Goal: Task Accomplishment & Management: Use online tool/utility

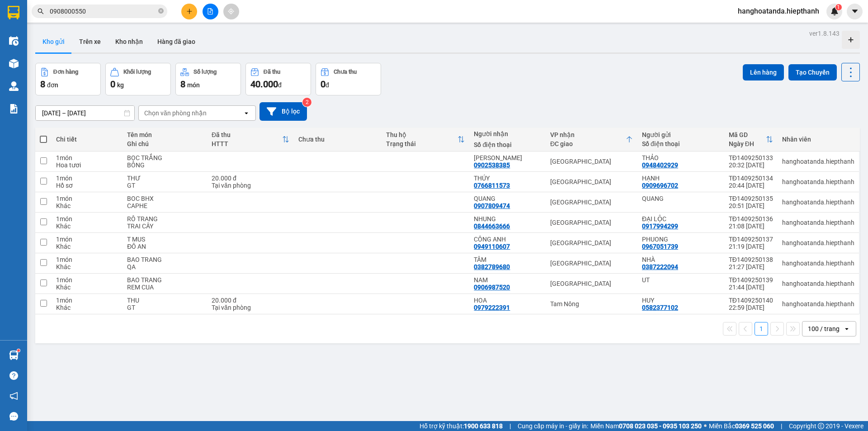
click at [43, 136] on span at bounding box center [43, 139] width 7 height 7
click at [43, 135] on input "checkbox" at bounding box center [43, 135] width 0 height 0
checkbox input "true"
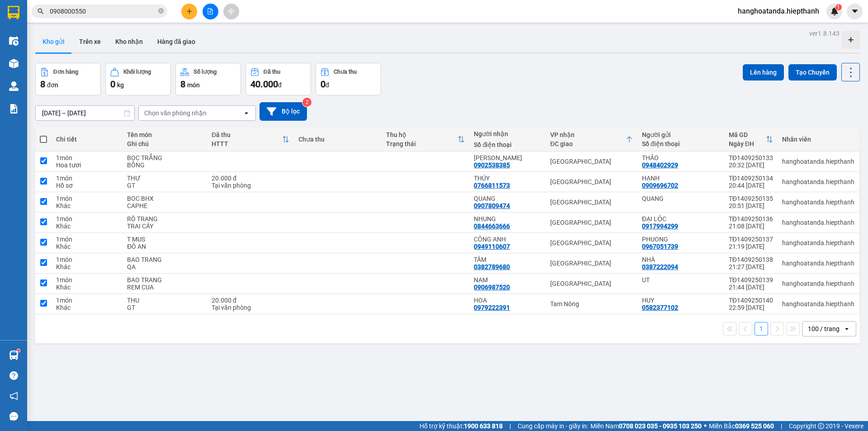
checkbox input "true"
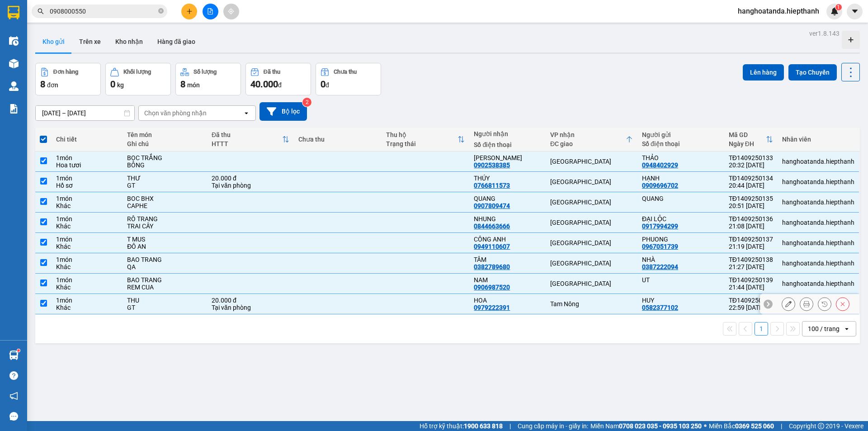
click at [43, 302] on input "checkbox" at bounding box center [43, 303] width 7 height 7
checkbox input "false"
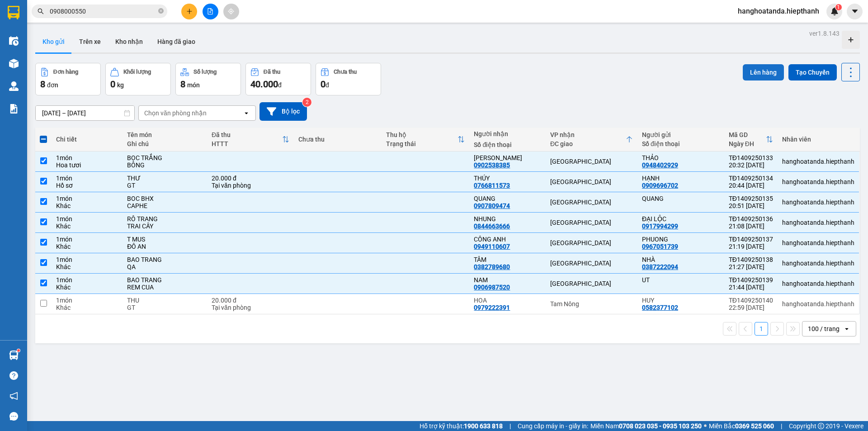
click at [754, 69] on button "Lên hàng" at bounding box center [763, 72] width 41 height 16
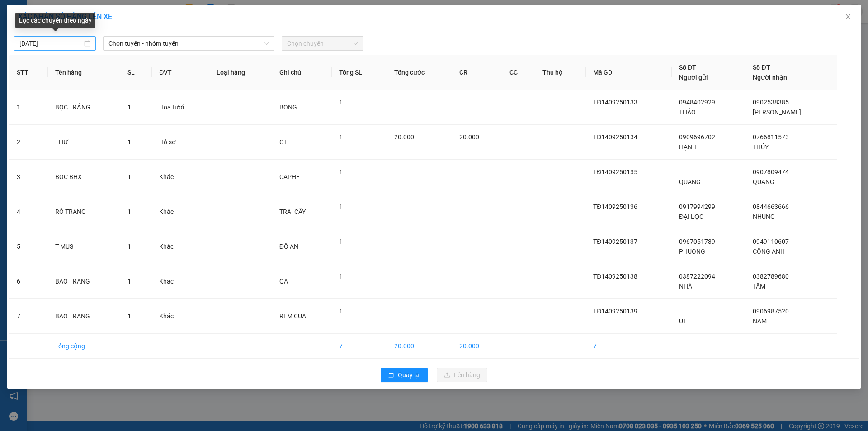
click at [52, 43] on input "[DATE]" at bounding box center [50, 43] width 63 height 10
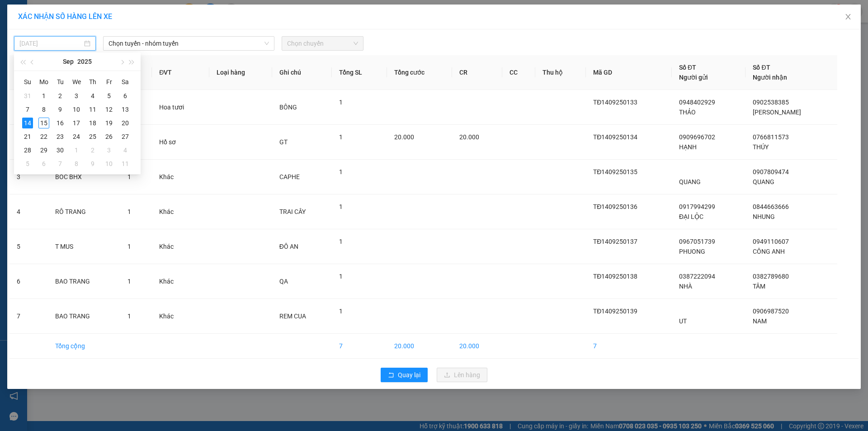
type input "[DATE]"
click at [26, 121] on div "14" at bounding box center [27, 123] width 11 height 11
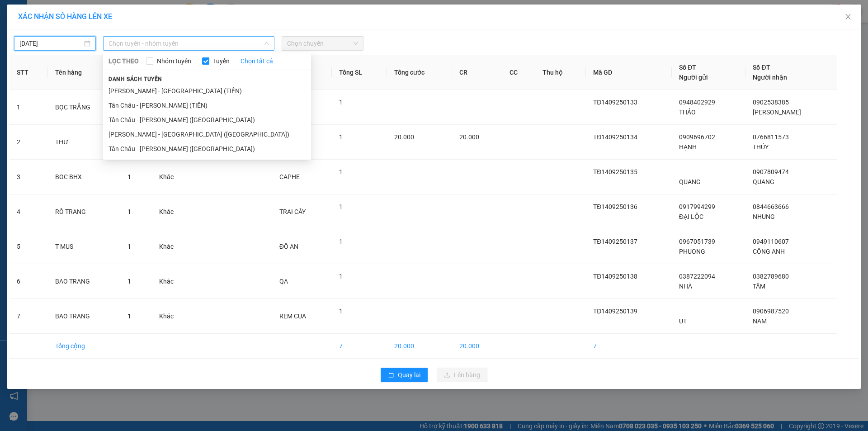
click at [146, 43] on span "Chọn tuyến - nhóm tuyến" at bounding box center [189, 44] width 161 height 14
click at [156, 130] on li "[PERSON_NAME] - [GEOGRAPHIC_DATA] ([GEOGRAPHIC_DATA])" at bounding box center [207, 134] width 208 height 14
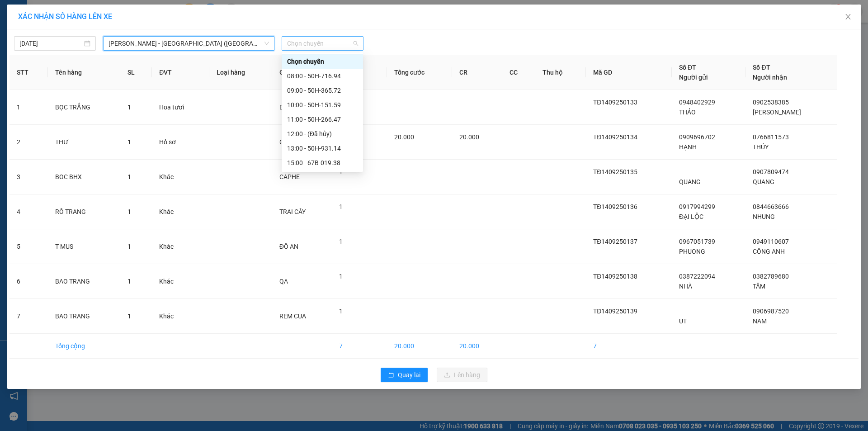
click at [318, 42] on span "Chọn chuyến" at bounding box center [322, 44] width 71 height 14
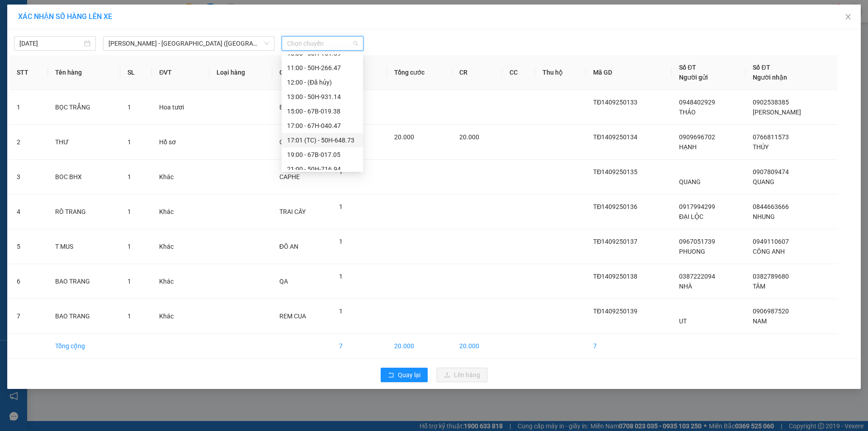
scroll to position [87, 0]
click at [318, 159] on div "22:30 - 50H-151.59" at bounding box center [322, 163] width 71 height 10
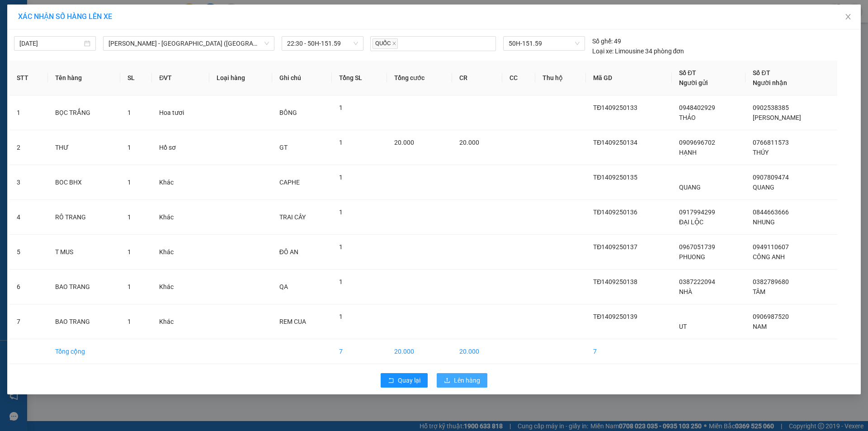
click at [463, 376] on span "Lên hàng" at bounding box center [467, 380] width 26 height 10
